Goal: Obtain resource: Obtain resource

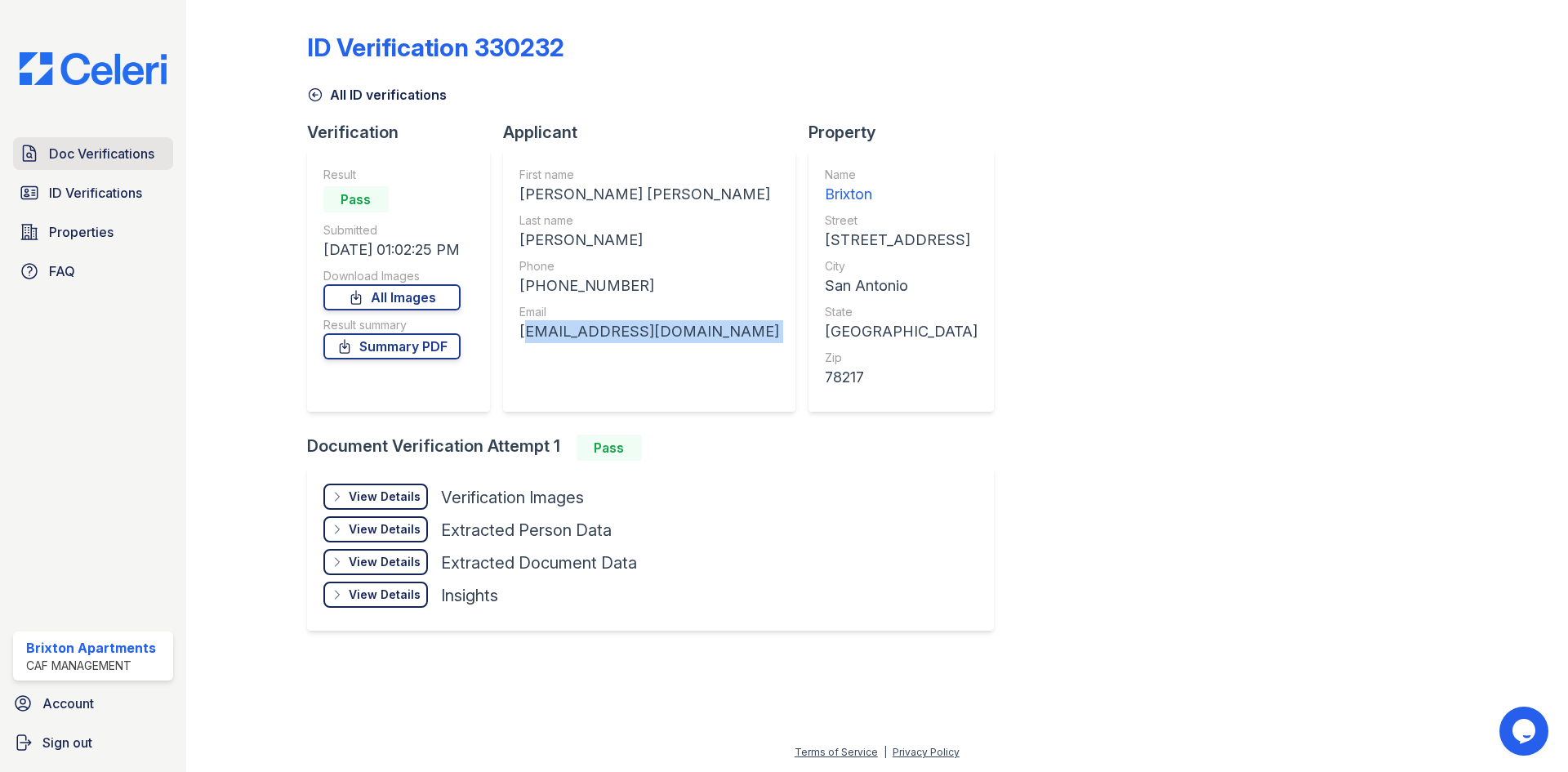
click at [74, 156] on span "Doc Verifications" at bounding box center [101, 153] width 105 height 19
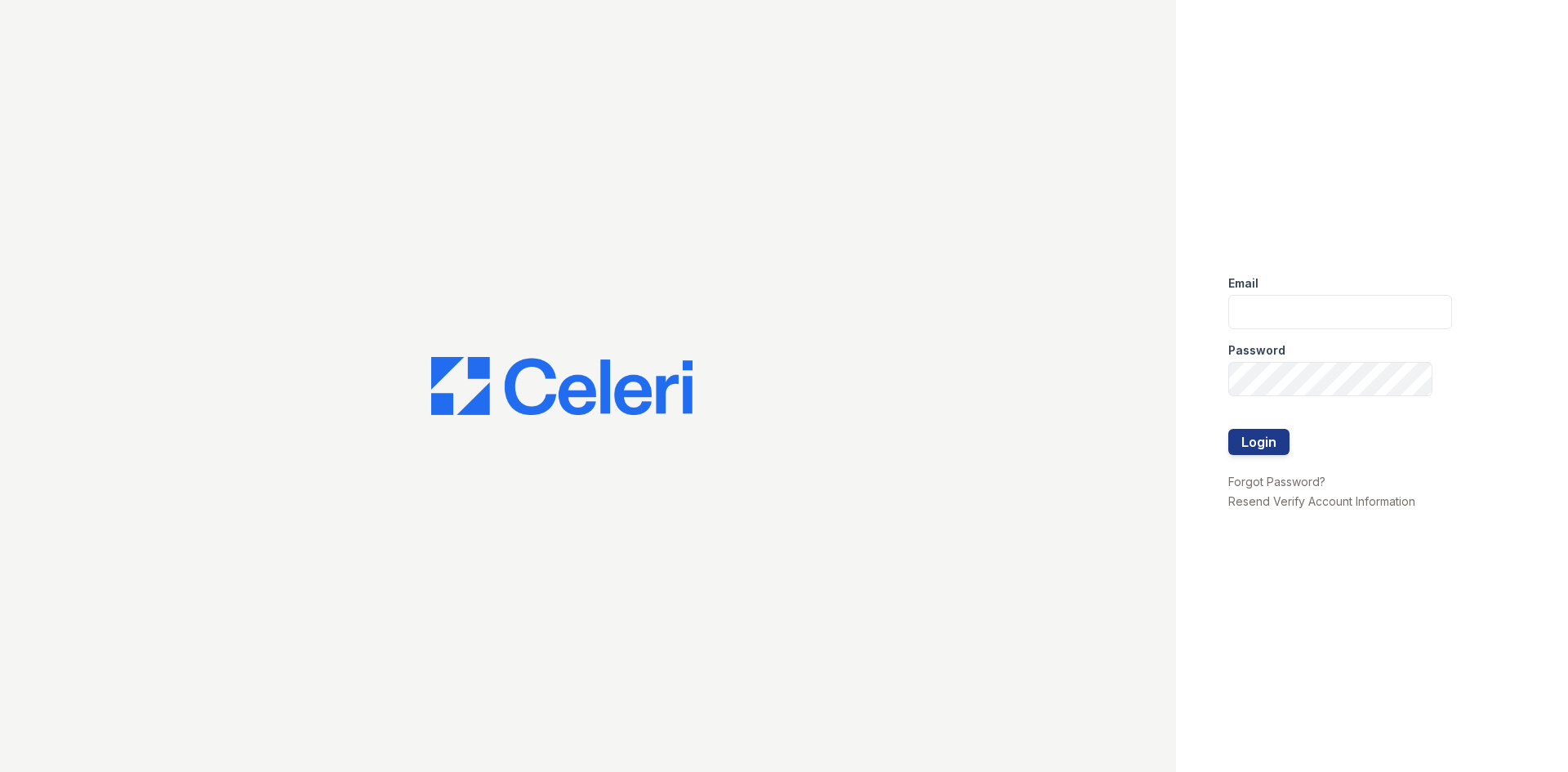
type input "brixton.pm@cafmanagement.com"
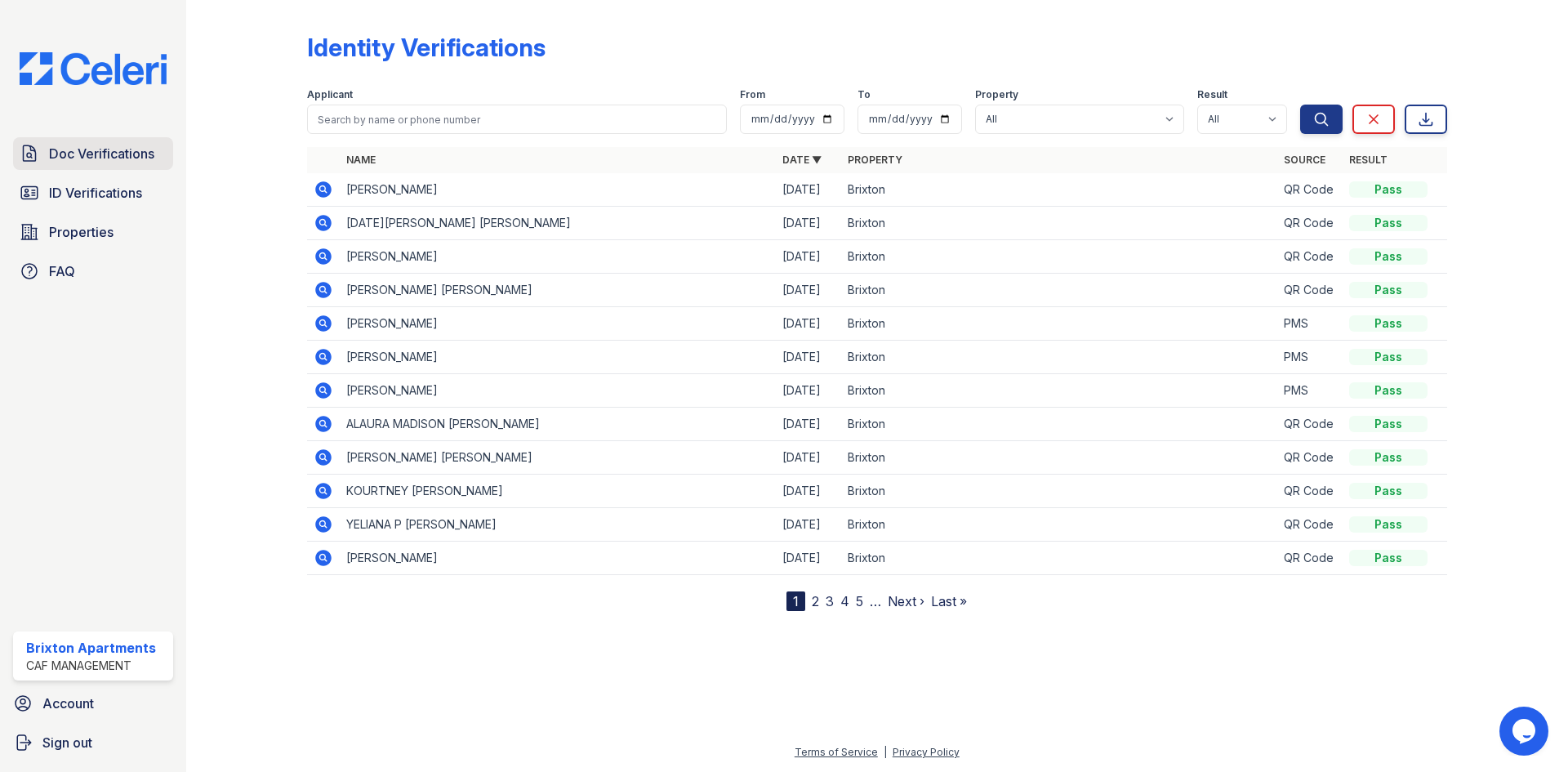
click at [112, 142] on link "Doc Verifications" at bounding box center [93, 153] width 160 height 33
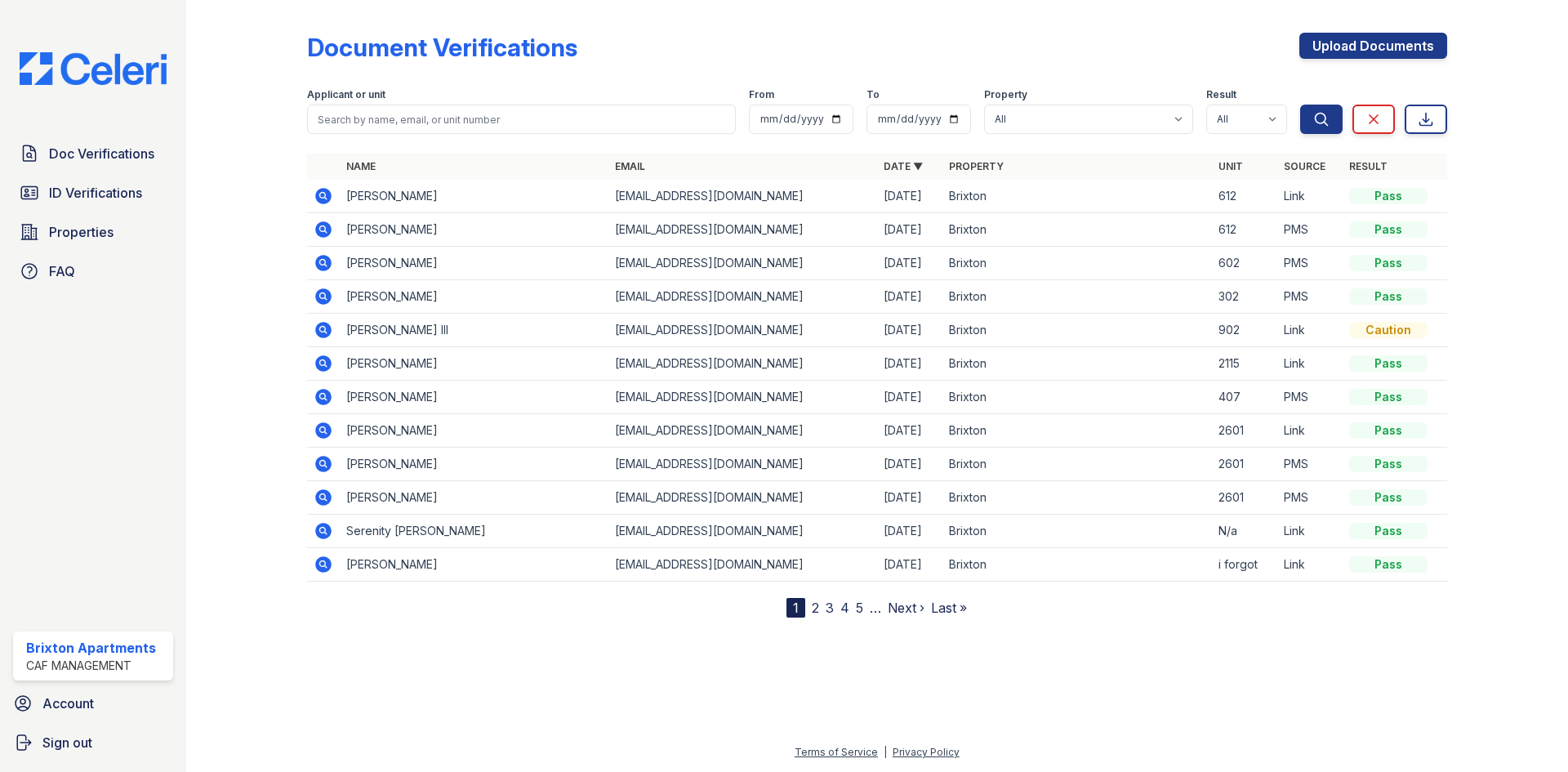
click at [318, 188] on icon at bounding box center [323, 195] width 19 height 19
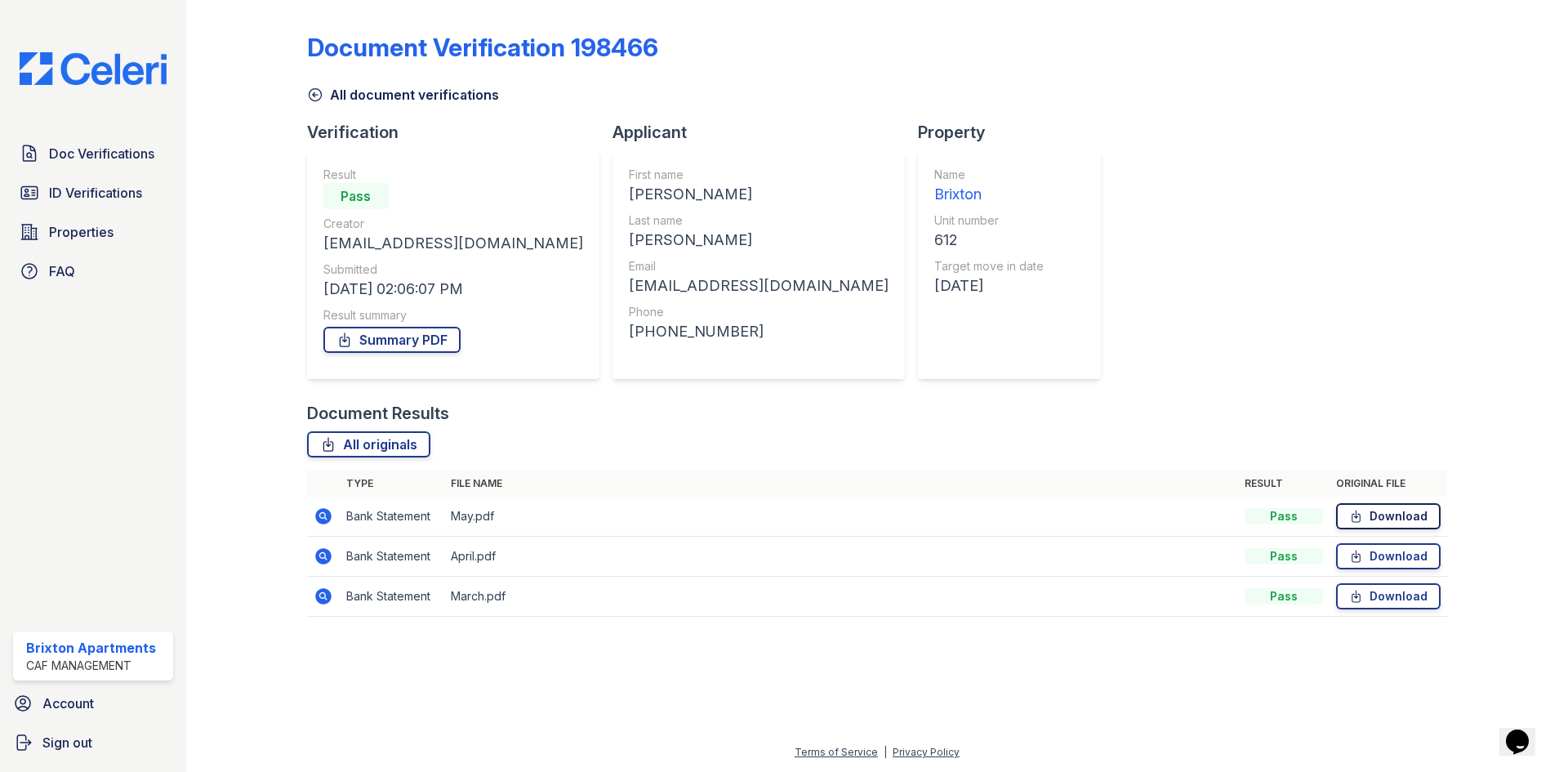
click at [1388, 516] on link "Download" at bounding box center [1388, 516] width 104 height 26
click at [1395, 548] on link "Download" at bounding box center [1388, 556] width 104 height 26
click at [1412, 590] on link "Download" at bounding box center [1388, 596] width 104 height 26
click at [77, 155] on span "Doc Verifications" at bounding box center [101, 153] width 105 height 19
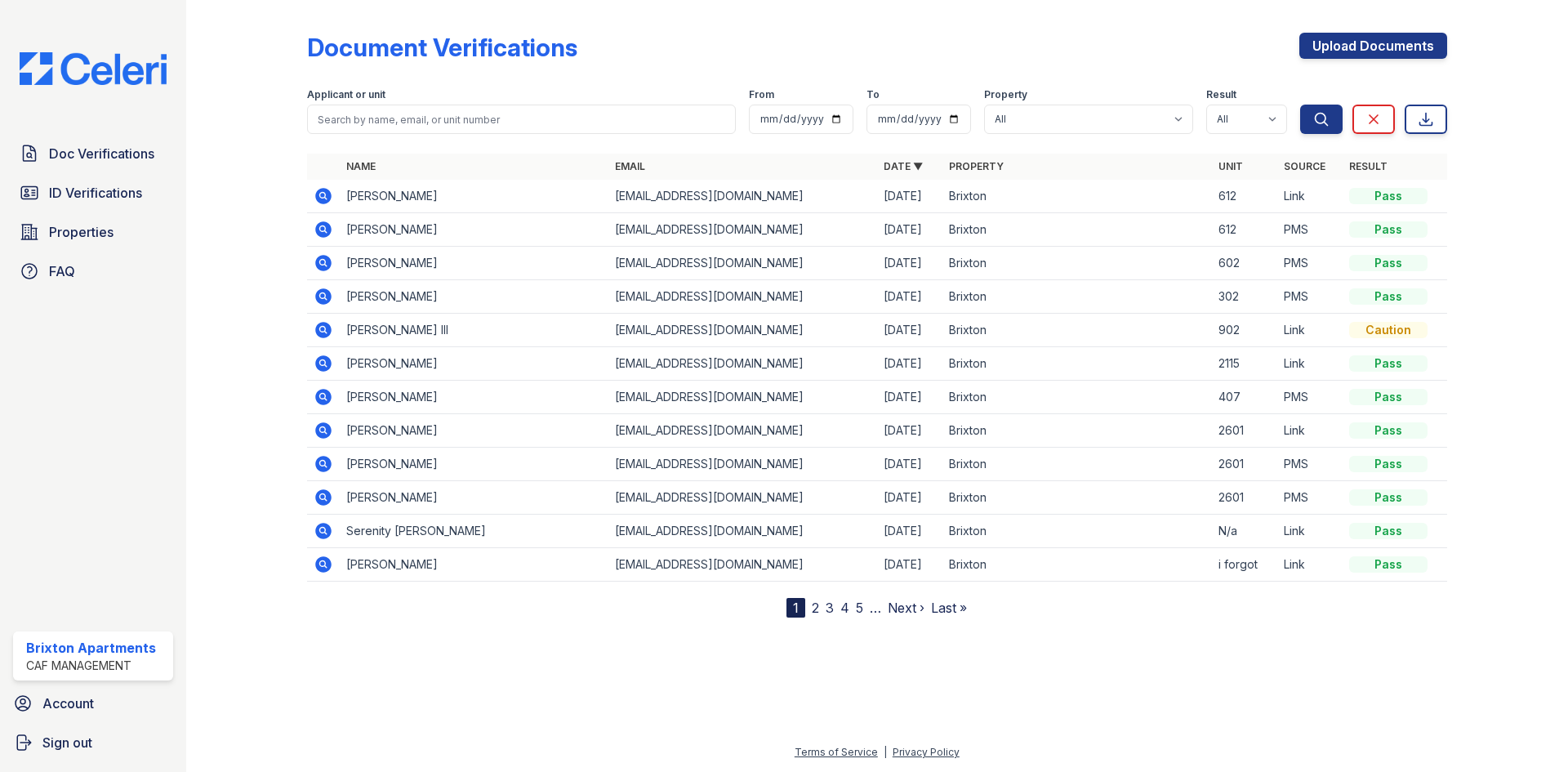
click at [322, 228] on icon at bounding box center [322, 228] width 4 height 4
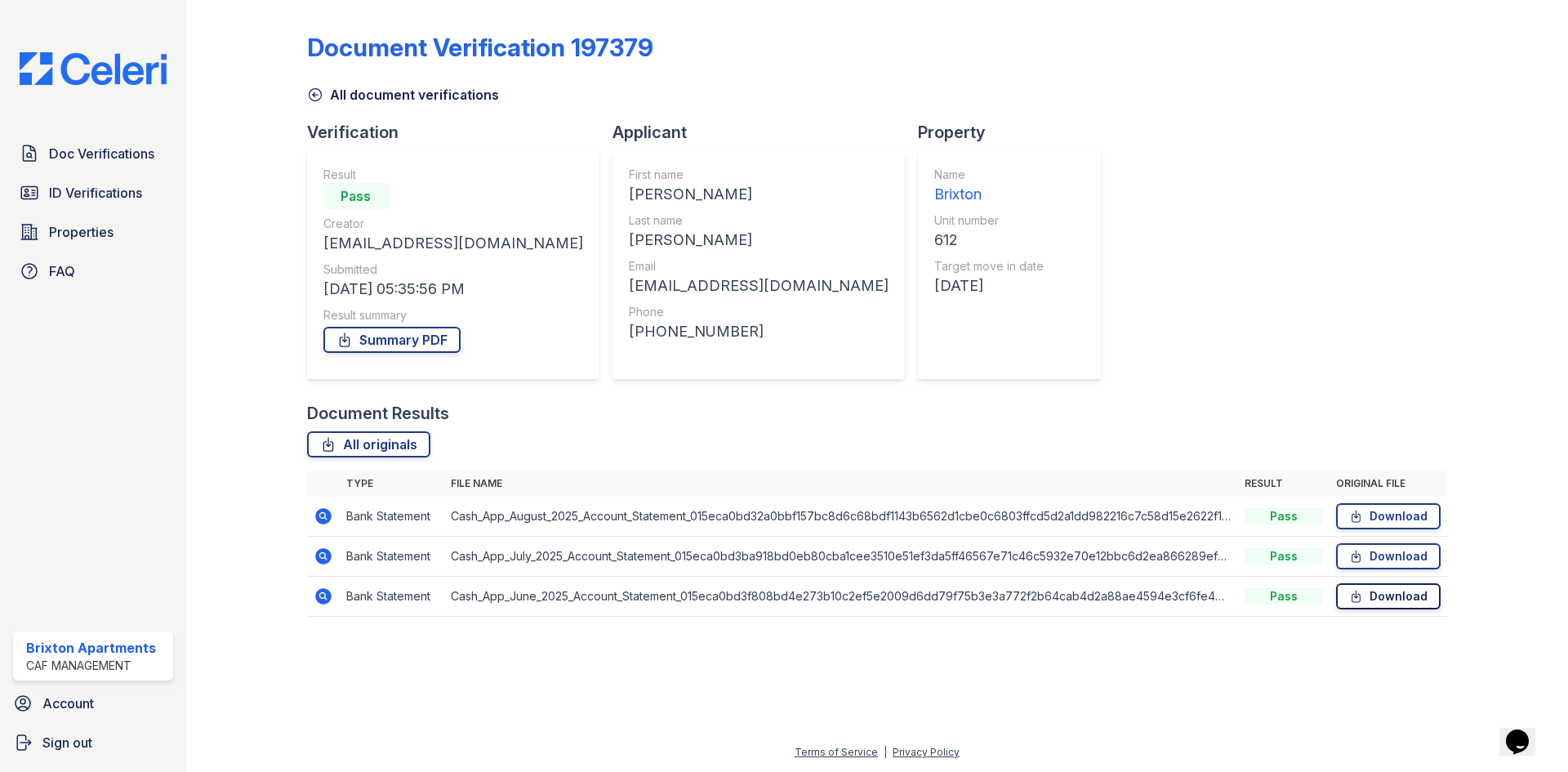
click at [1394, 588] on link "Download" at bounding box center [1388, 596] width 104 height 26
click at [1382, 567] on link "Download" at bounding box center [1388, 556] width 104 height 26
click at [1358, 522] on icon at bounding box center [1356, 515] width 13 height 16
click at [401, 347] on link "Summary PDF" at bounding box center [391, 339] width 137 height 26
click at [103, 162] on span "Doc Verifications" at bounding box center [101, 153] width 105 height 19
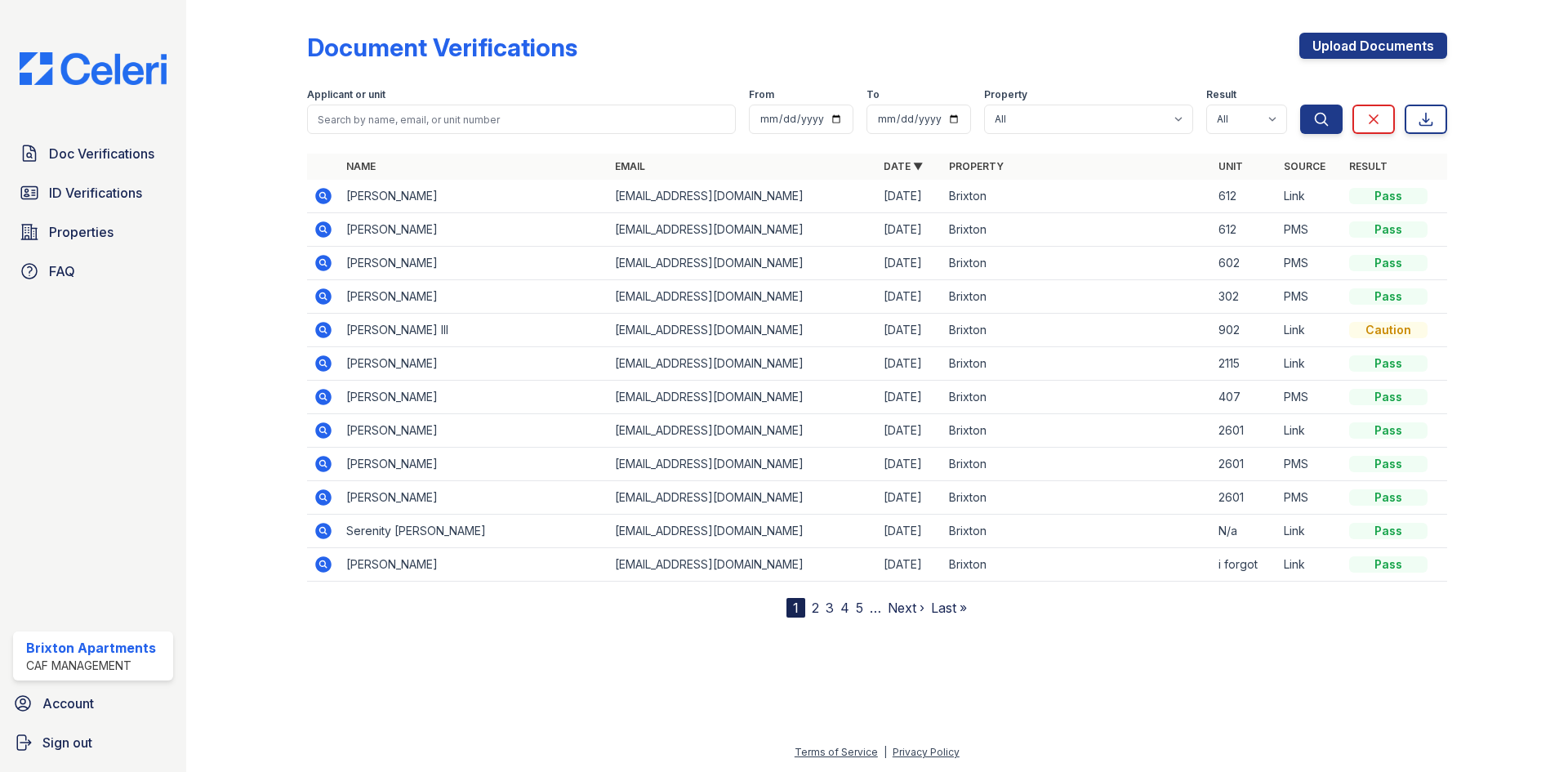
click at [316, 195] on icon at bounding box center [323, 195] width 16 height 16
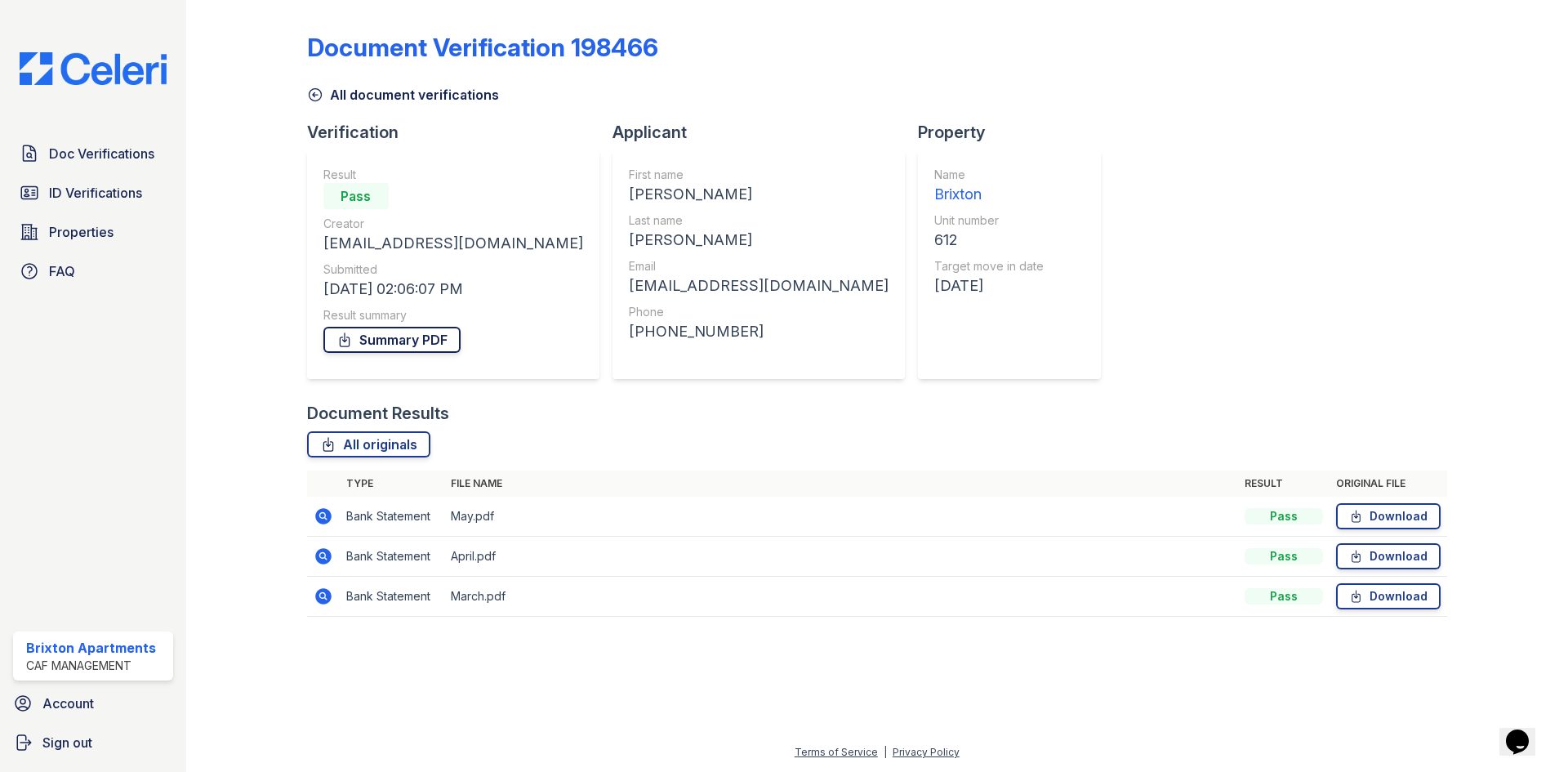
click at [406, 347] on link "Summary PDF" at bounding box center [391, 339] width 137 height 26
click at [56, 205] on link "ID Verifications" at bounding box center [93, 193] width 160 height 33
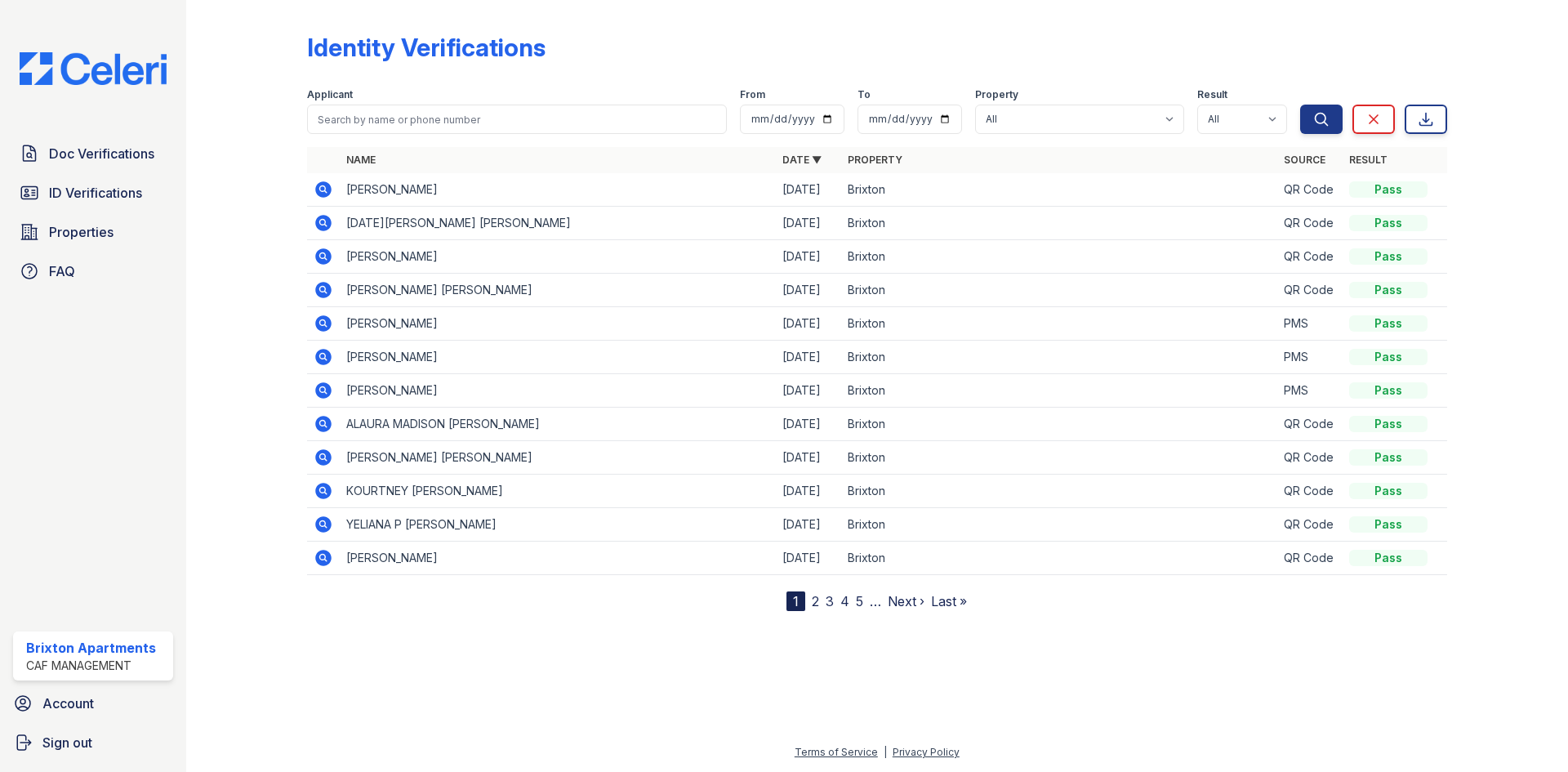
click at [324, 323] on icon at bounding box center [322, 322] width 4 height 4
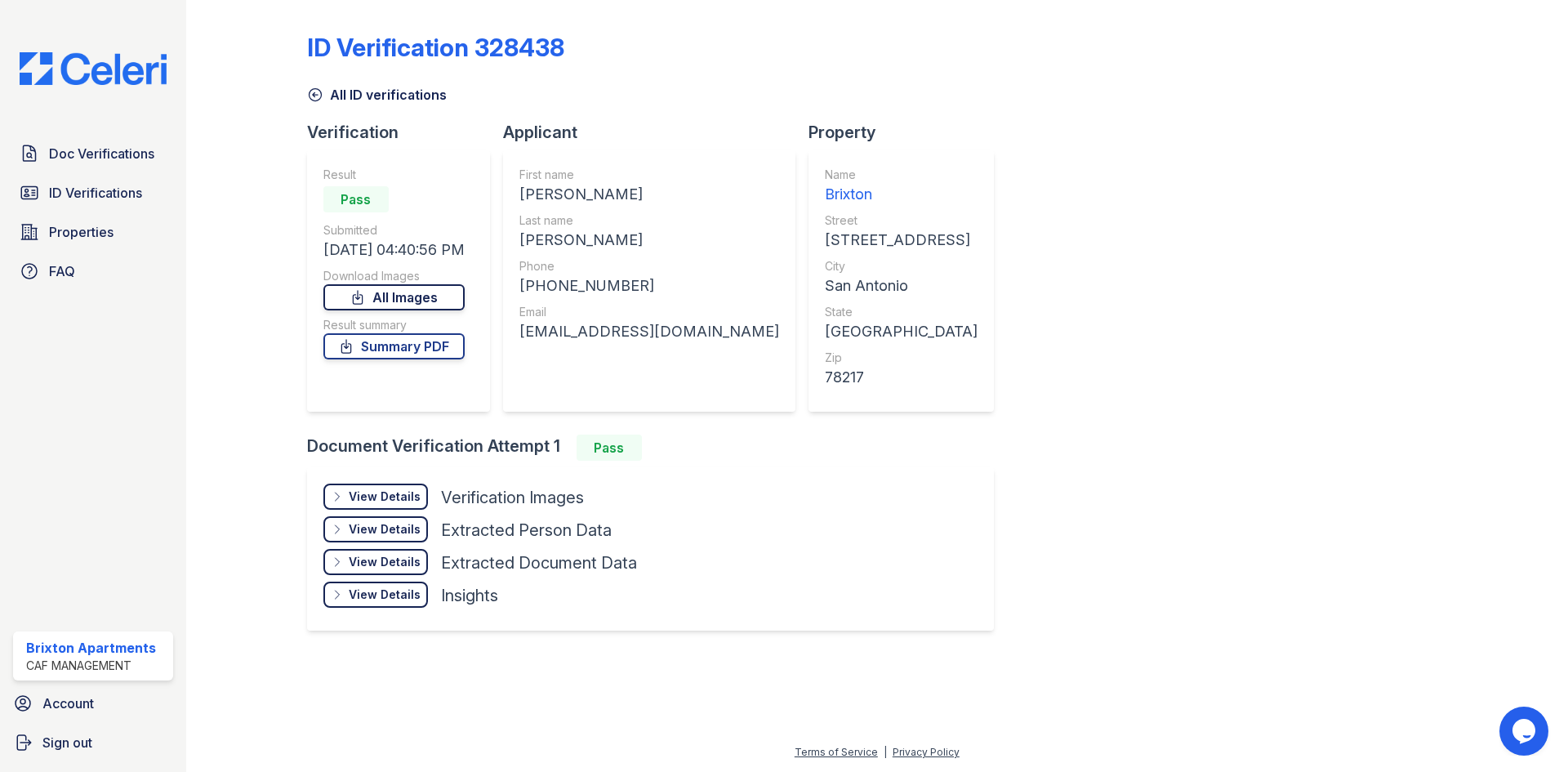
click at [429, 306] on link "All Images" at bounding box center [394, 297] width 141 height 26
click at [421, 344] on link "Summary PDF" at bounding box center [394, 346] width 141 height 26
click at [404, 300] on link "All Images" at bounding box center [394, 297] width 141 height 26
click at [79, 193] on span "ID Verifications" at bounding box center [95, 192] width 93 height 19
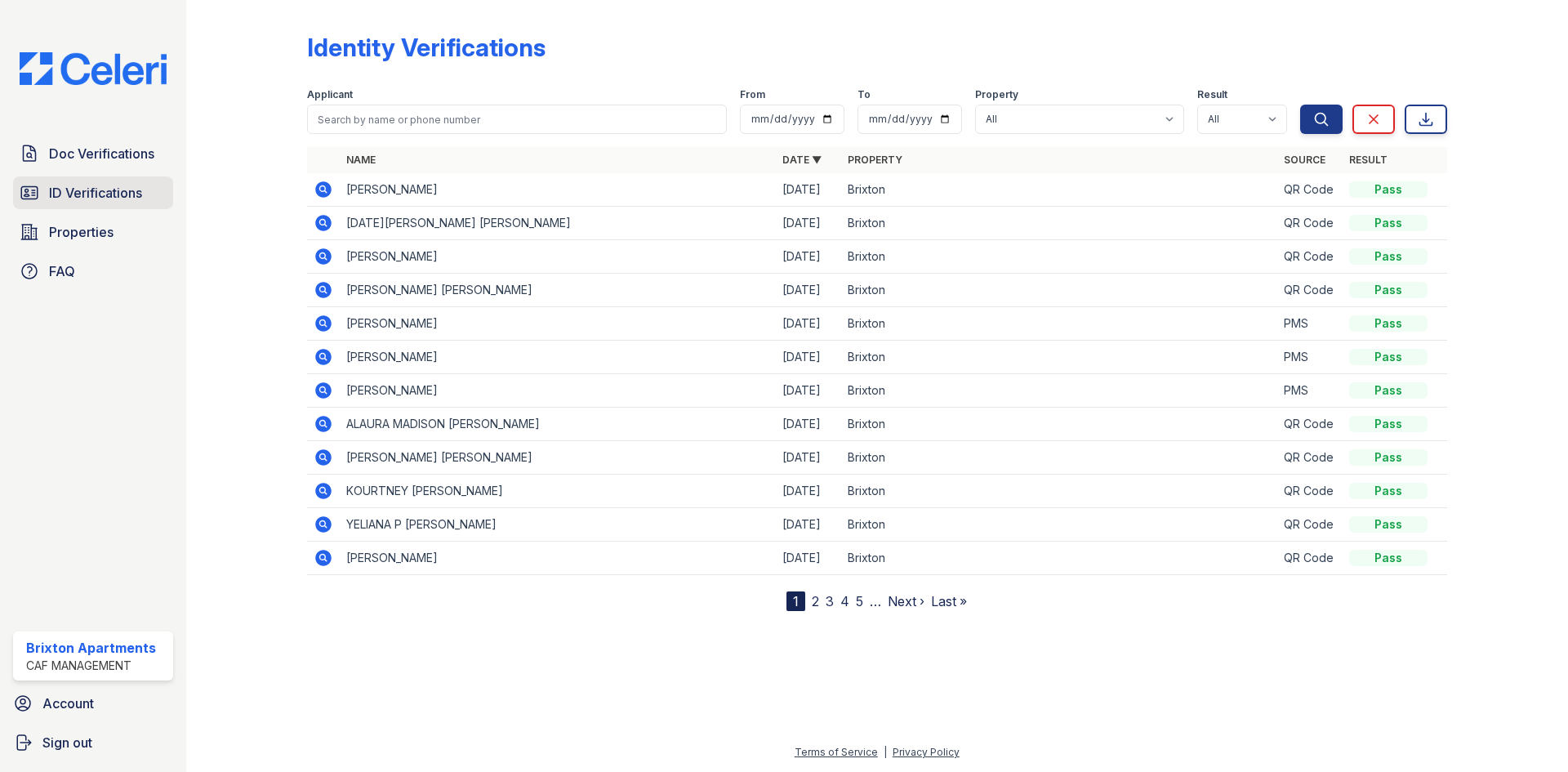
click at [54, 189] on span "ID Verifications" at bounding box center [95, 192] width 93 height 19
click at [99, 206] on link "ID Verifications" at bounding box center [93, 193] width 160 height 33
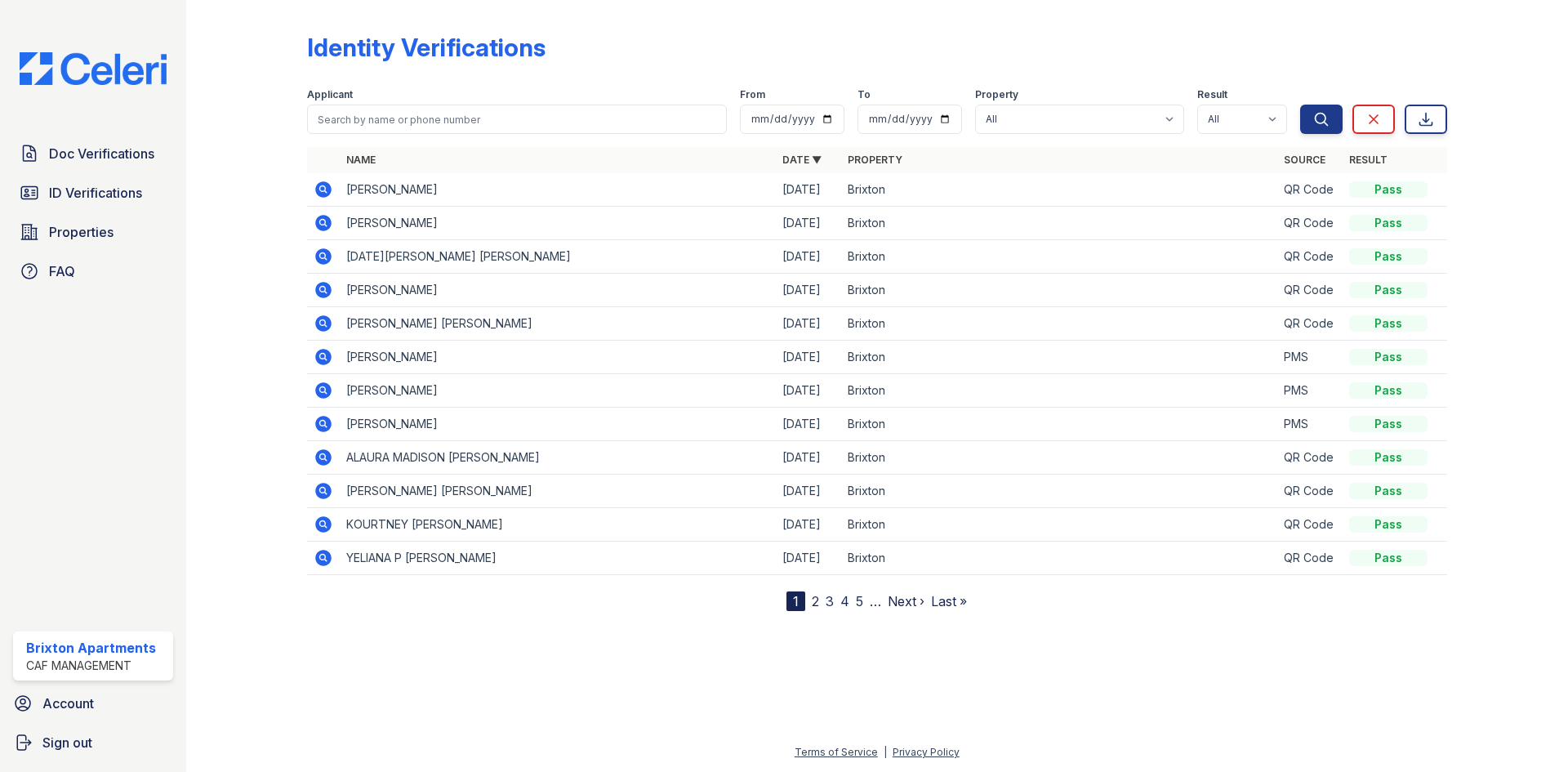
click at [325, 192] on icon at bounding box center [323, 189] width 19 height 19
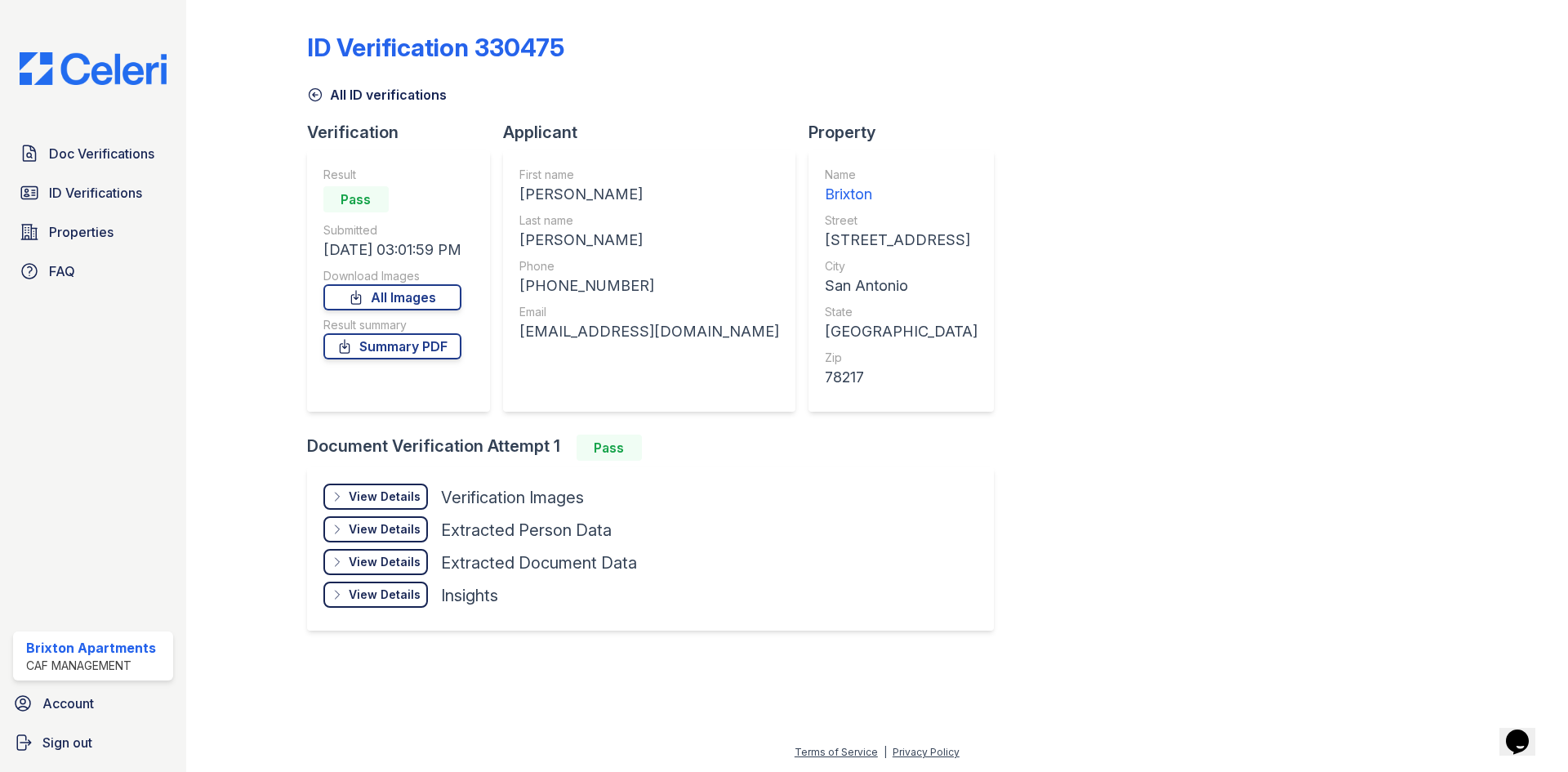
click at [391, 484] on div "View Details Details" at bounding box center [375, 496] width 104 height 26
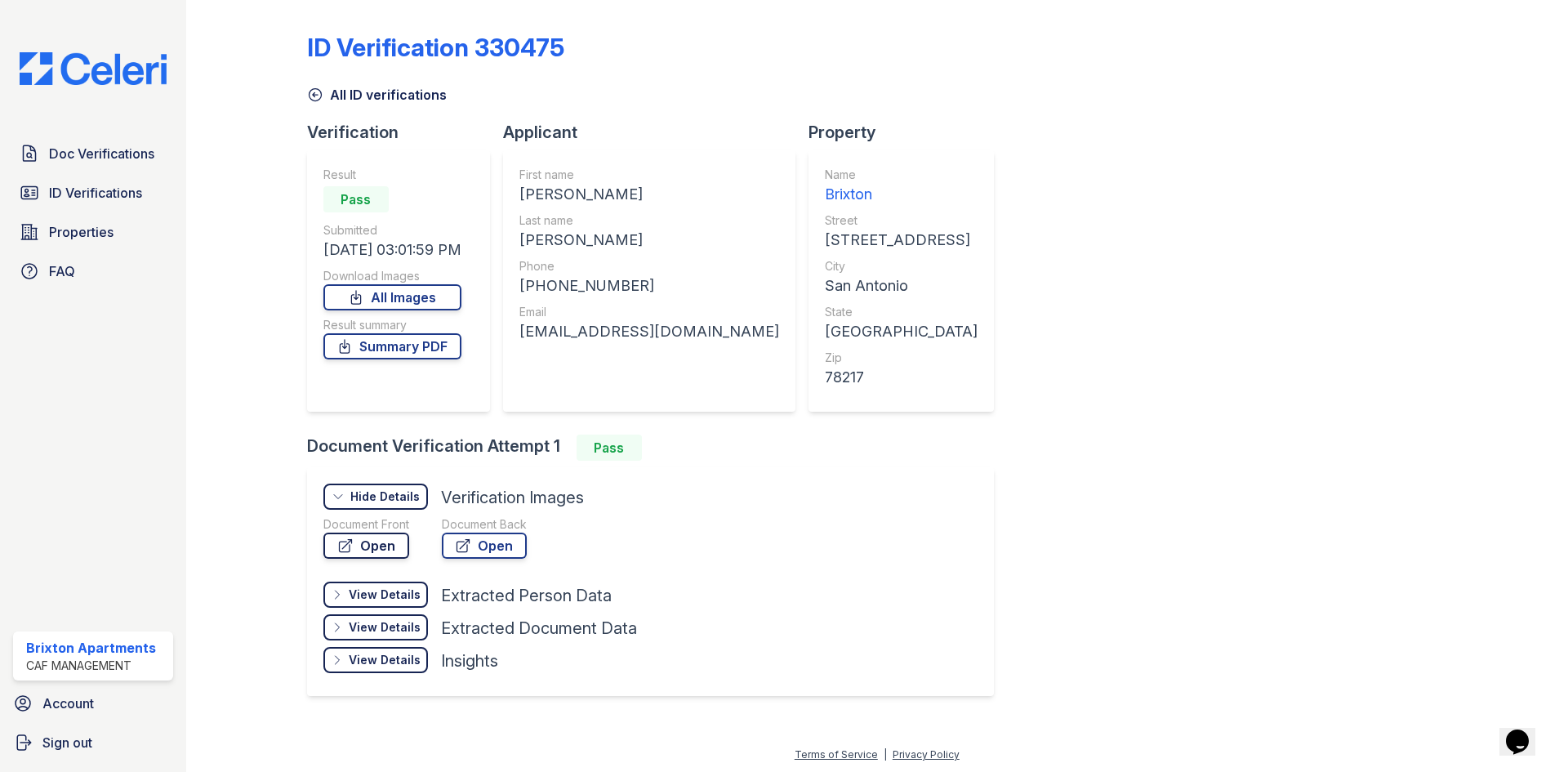
click at [389, 543] on link "Open" at bounding box center [366, 546] width 86 height 26
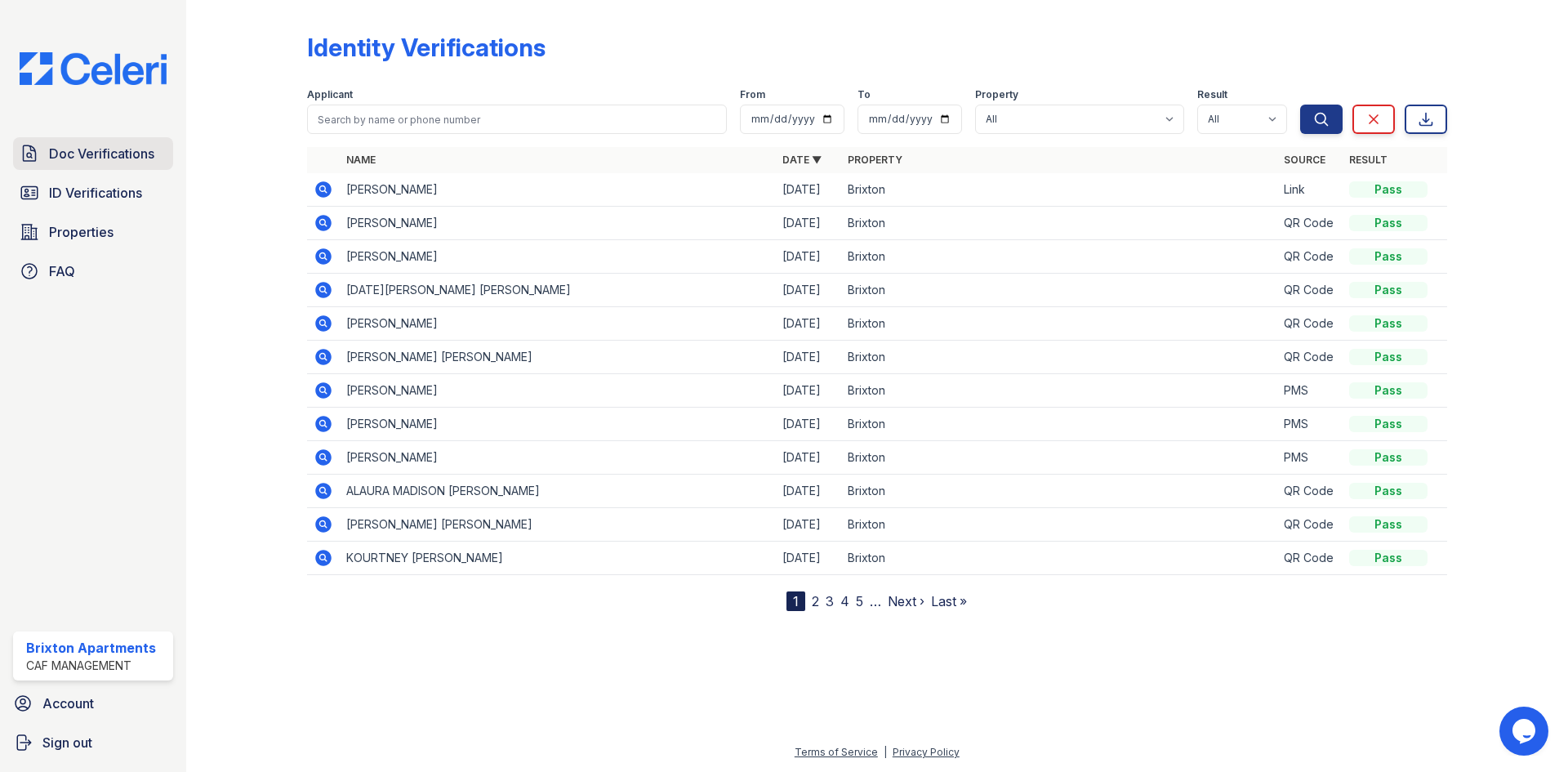
click at [103, 166] on link "Doc Verifications" at bounding box center [93, 153] width 160 height 33
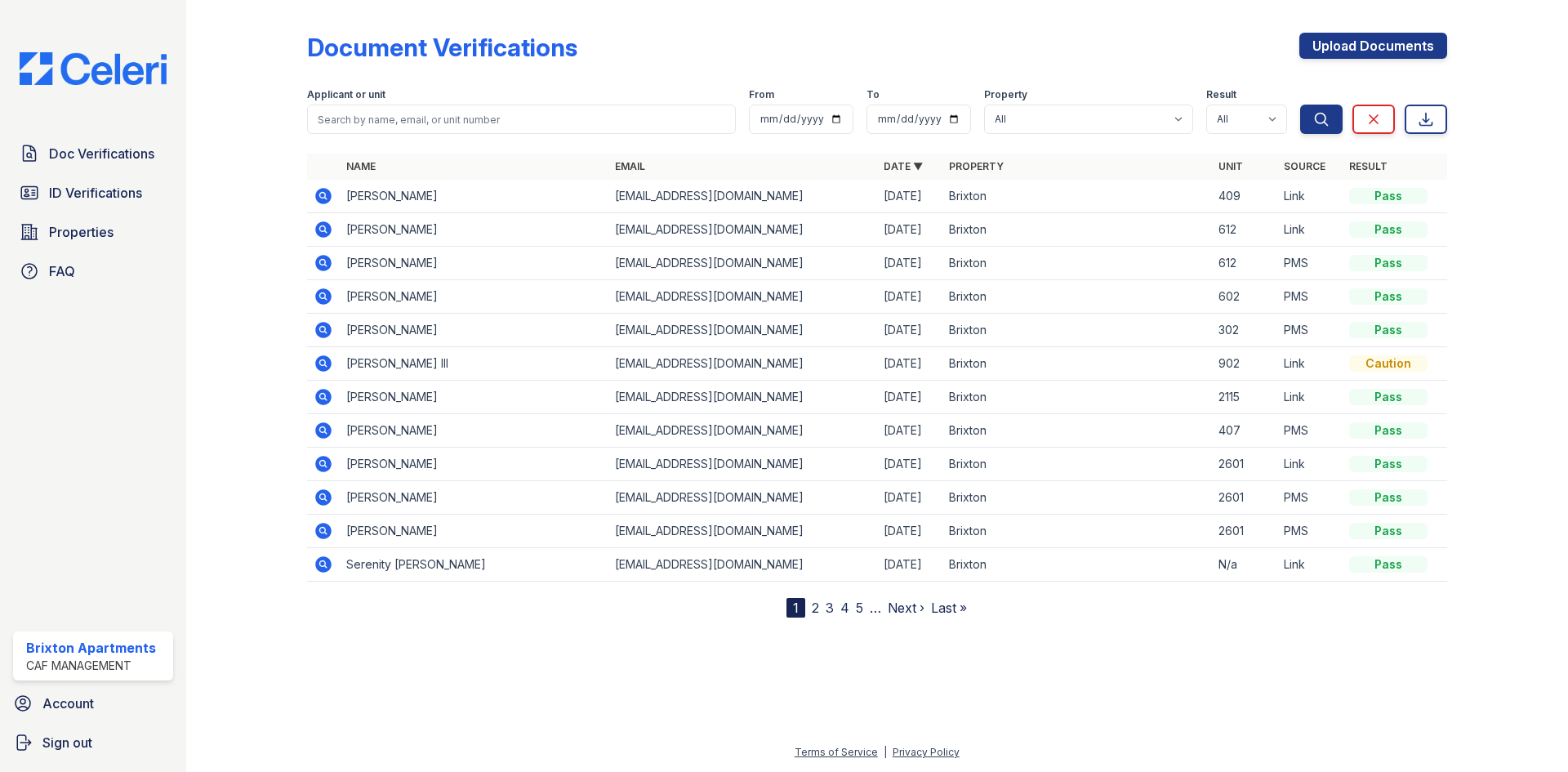
click at [327, 204] on icon at bounding box center [323, 195] width 19 height 19
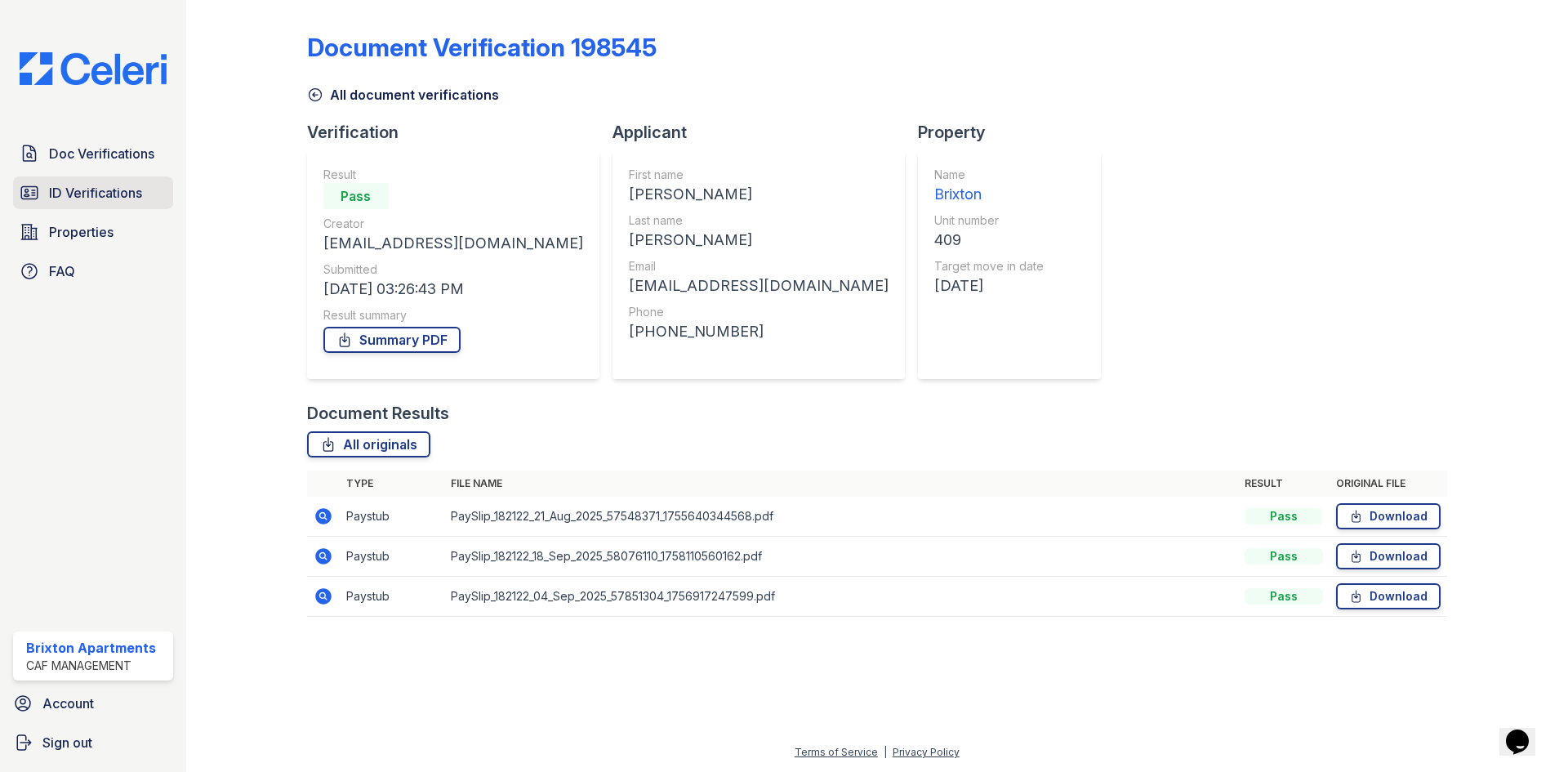
click at [123, 193] on span "ID Verifications" at bounding box center [95, 192] width 93 height 19
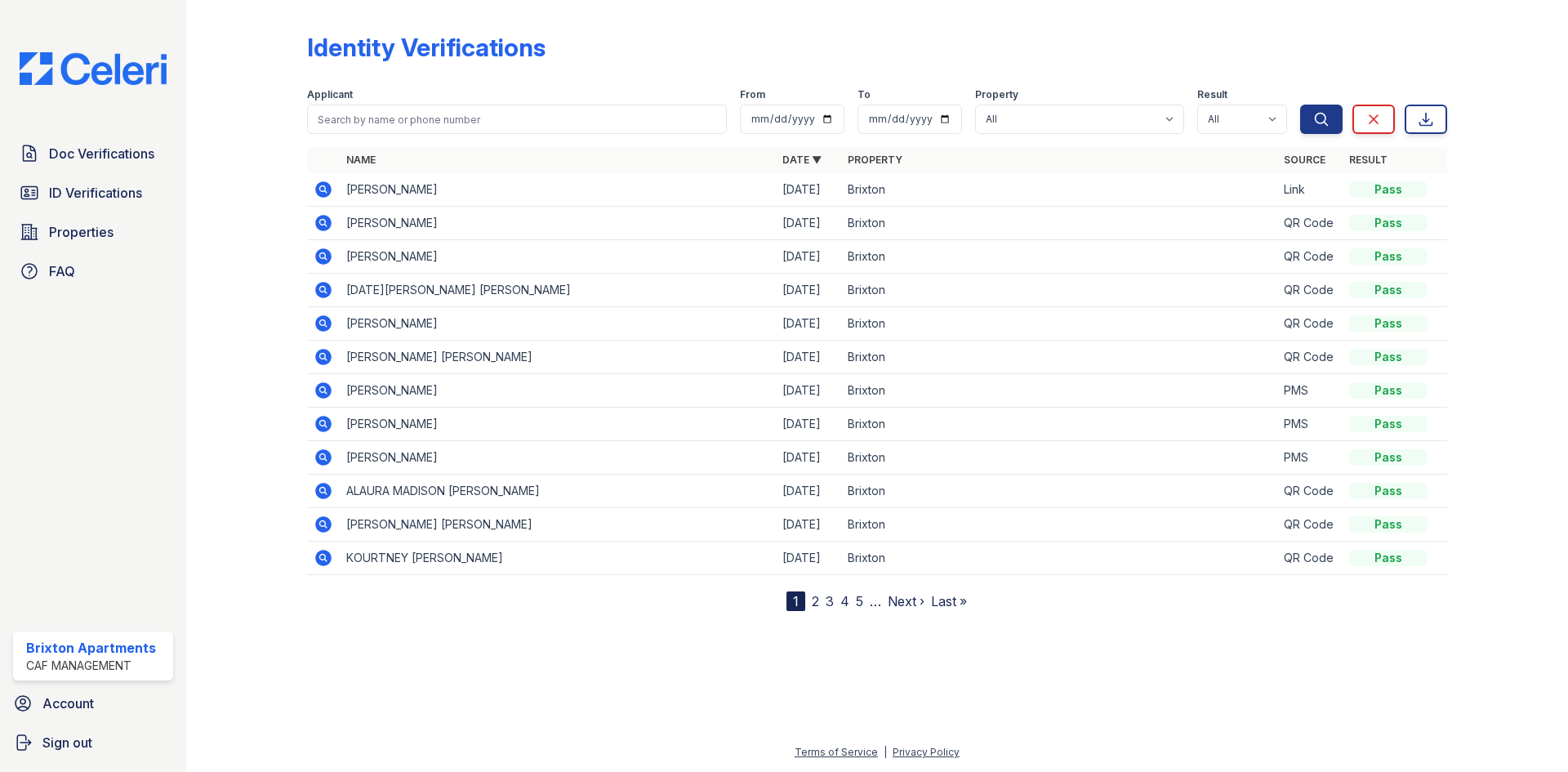
click at [327, 194] on icon at bounding box center [323, 189] width 16 height 16
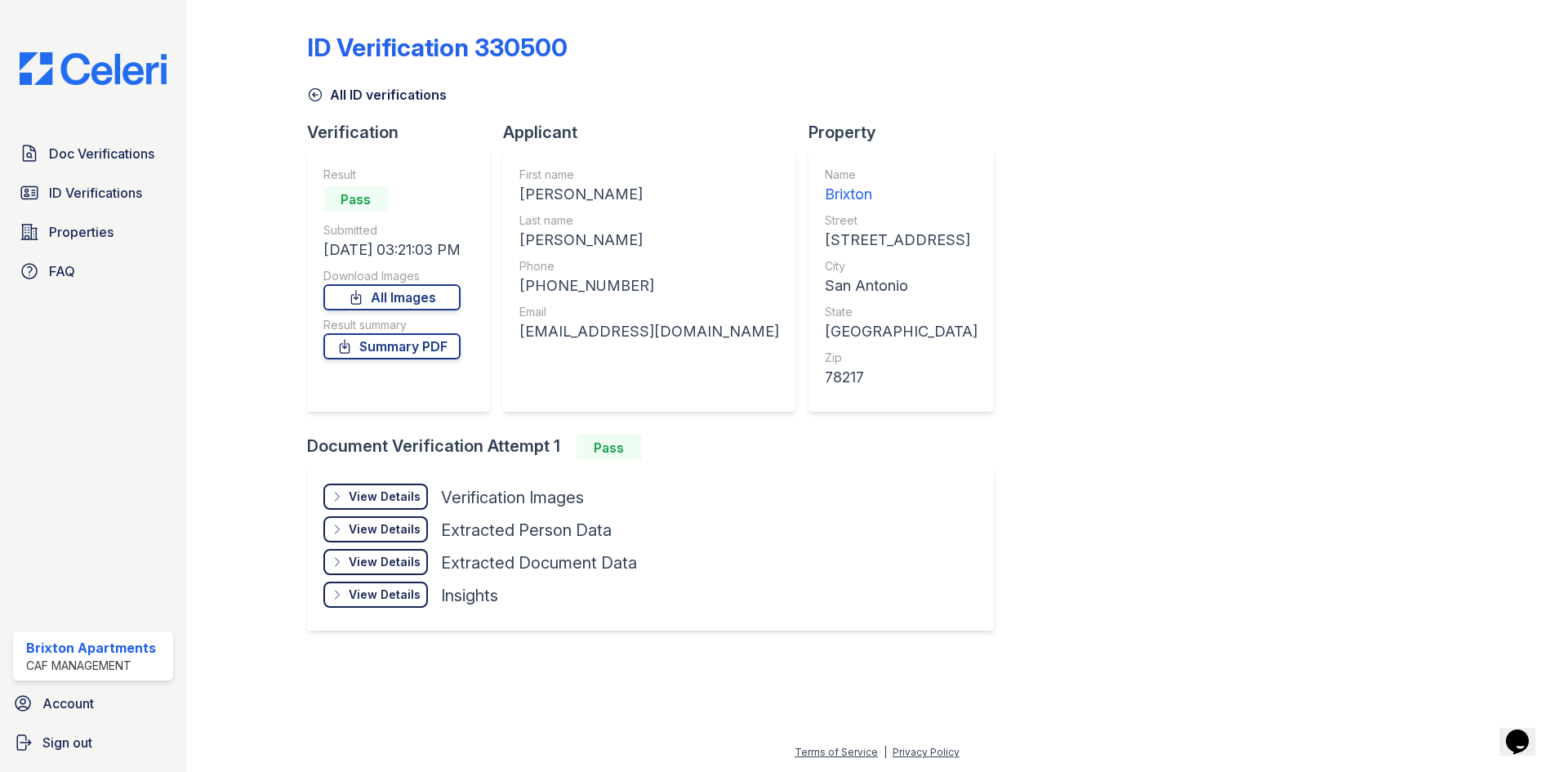
click at [398, 498] on div "View Details" at bounding box center [384, 496] width 72 height 16
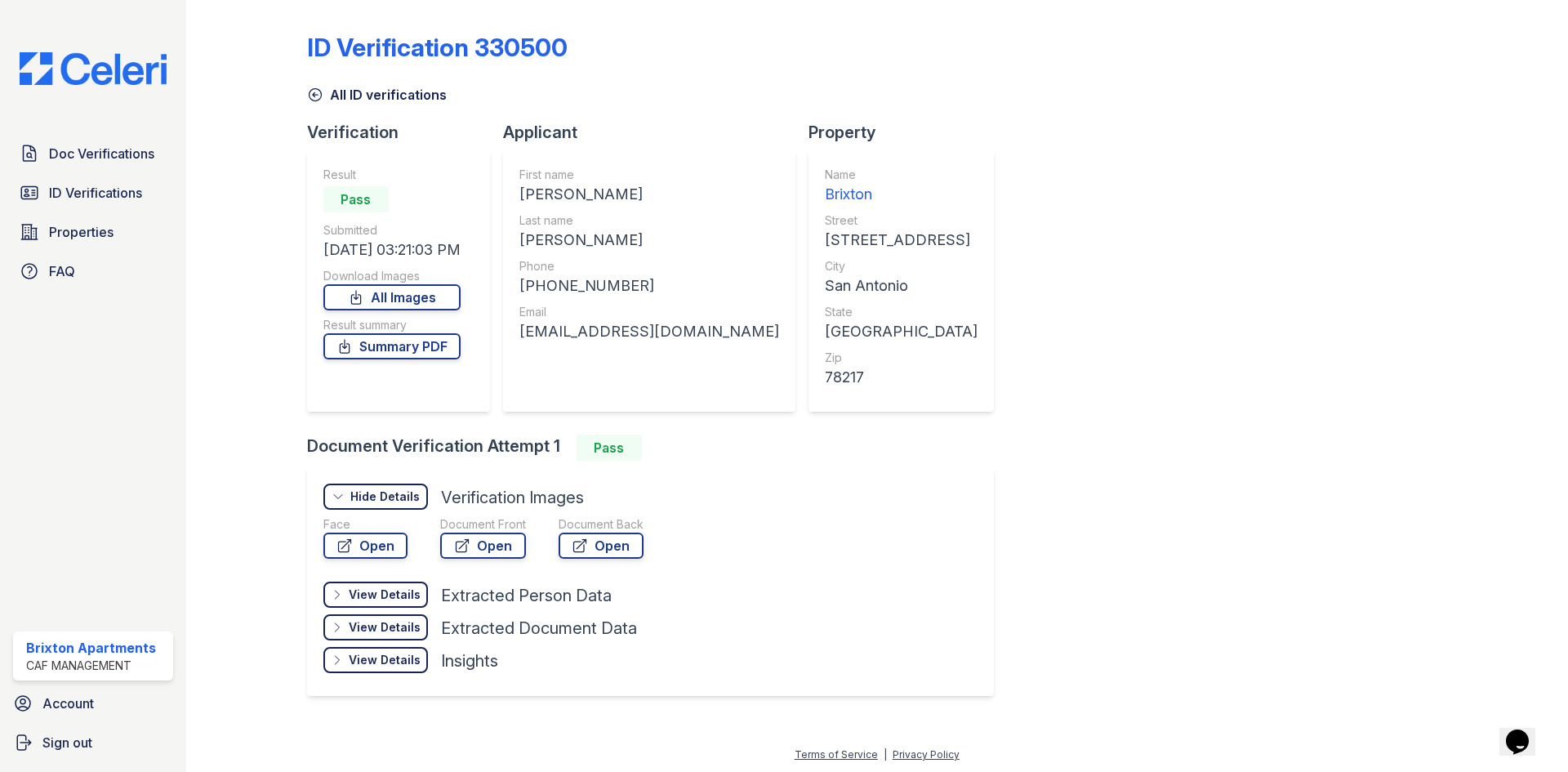
click at [476, 562] on div "Document Front Open" at bounding box center [483, 540] width 86 height 49
click at [480, 543] on link "Open" at bounding box center [483, 546] width 86 height 26
click at [396, 551] on link "Open" at bounding box center [365, 546] width 84 height 26
